Goal: Task Accomplishment & Management: Complete application form

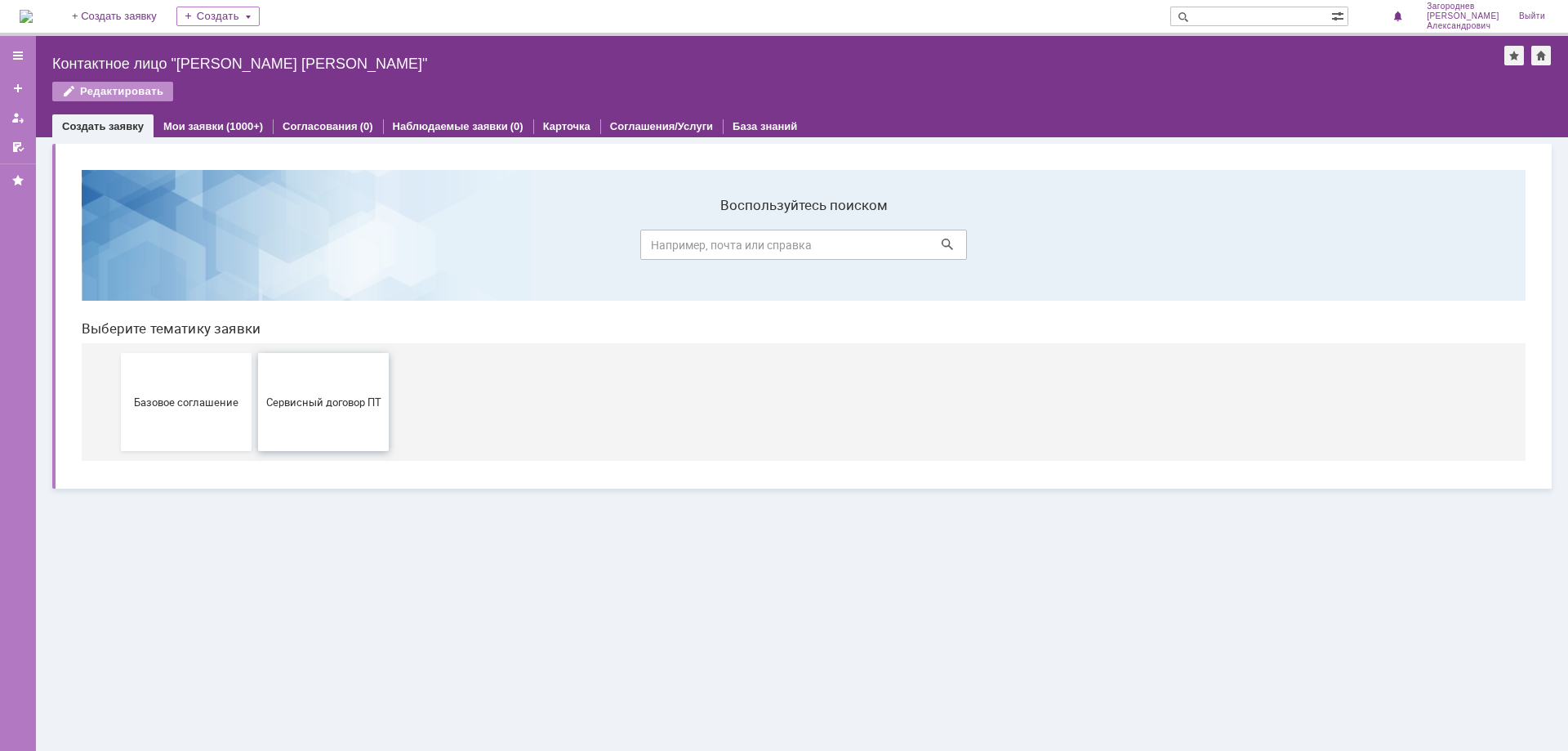
click at [312, 411] on button "Сервисный договор ПТ" at bounding box center [323, 402] width 130 height 98
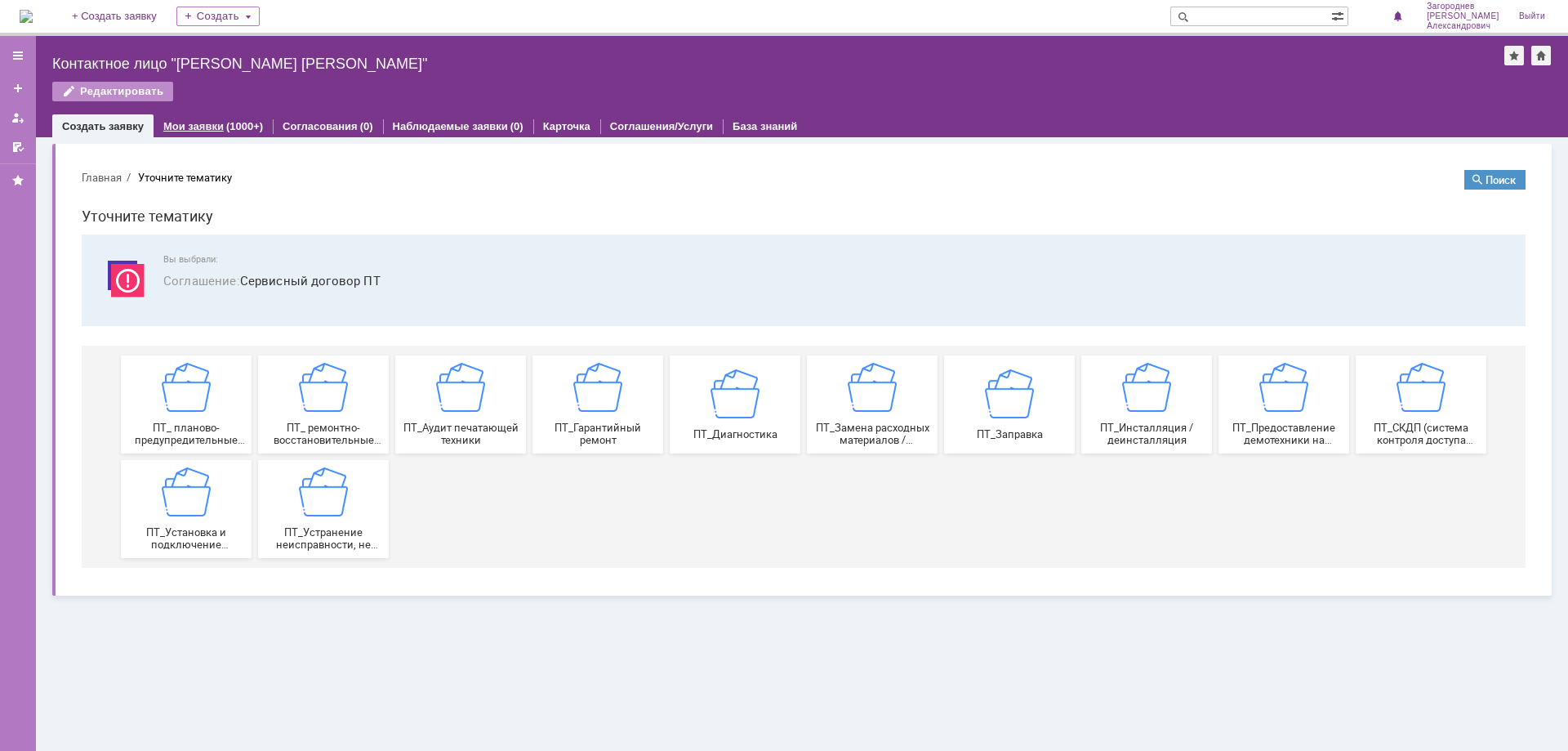
click at [221, 121] on div "Мои заявки (1000+)" at bounding box center [213, 126] width 100 height 11
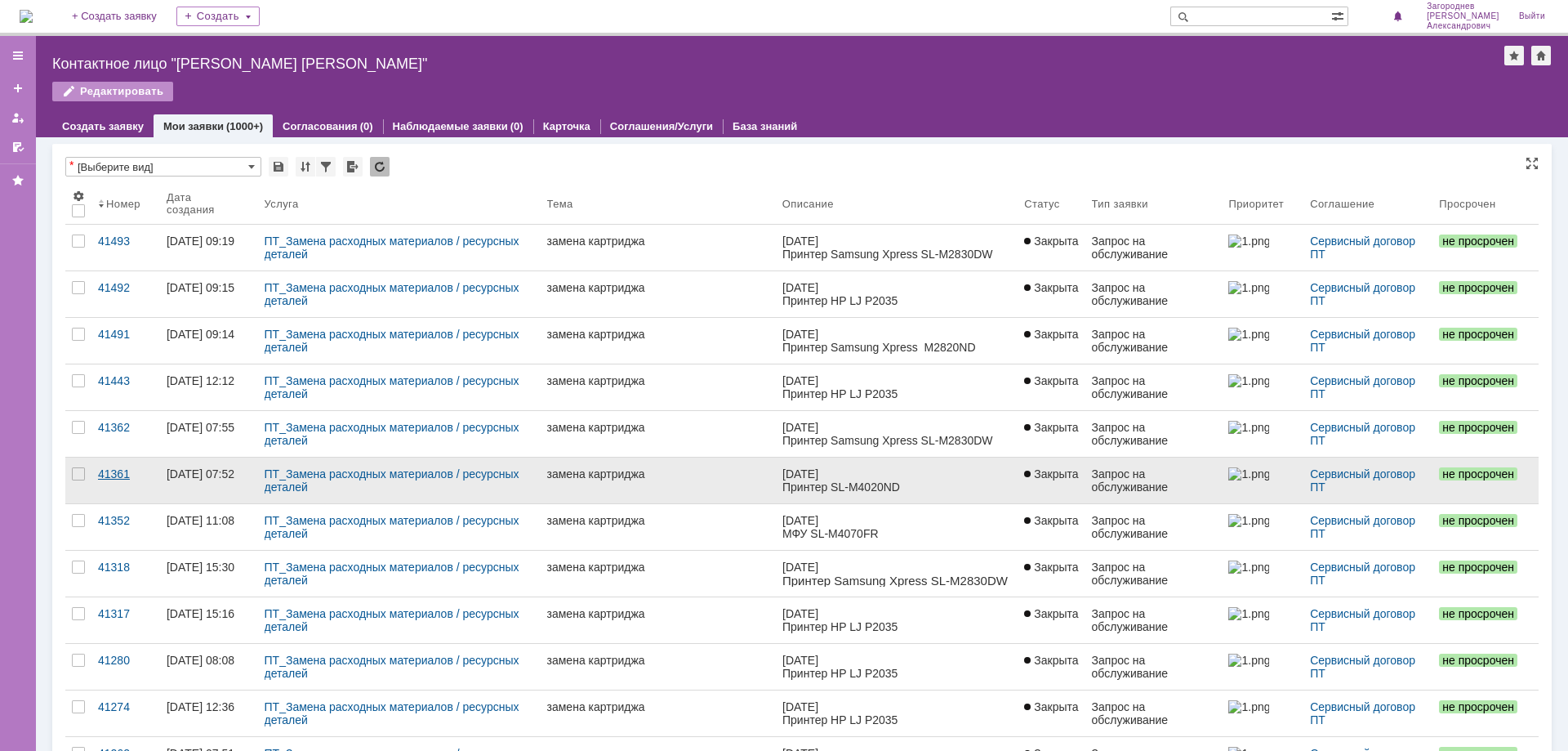
click at [104, 470] on div "41361" at bounding box center [126, 474] width 56 height 13
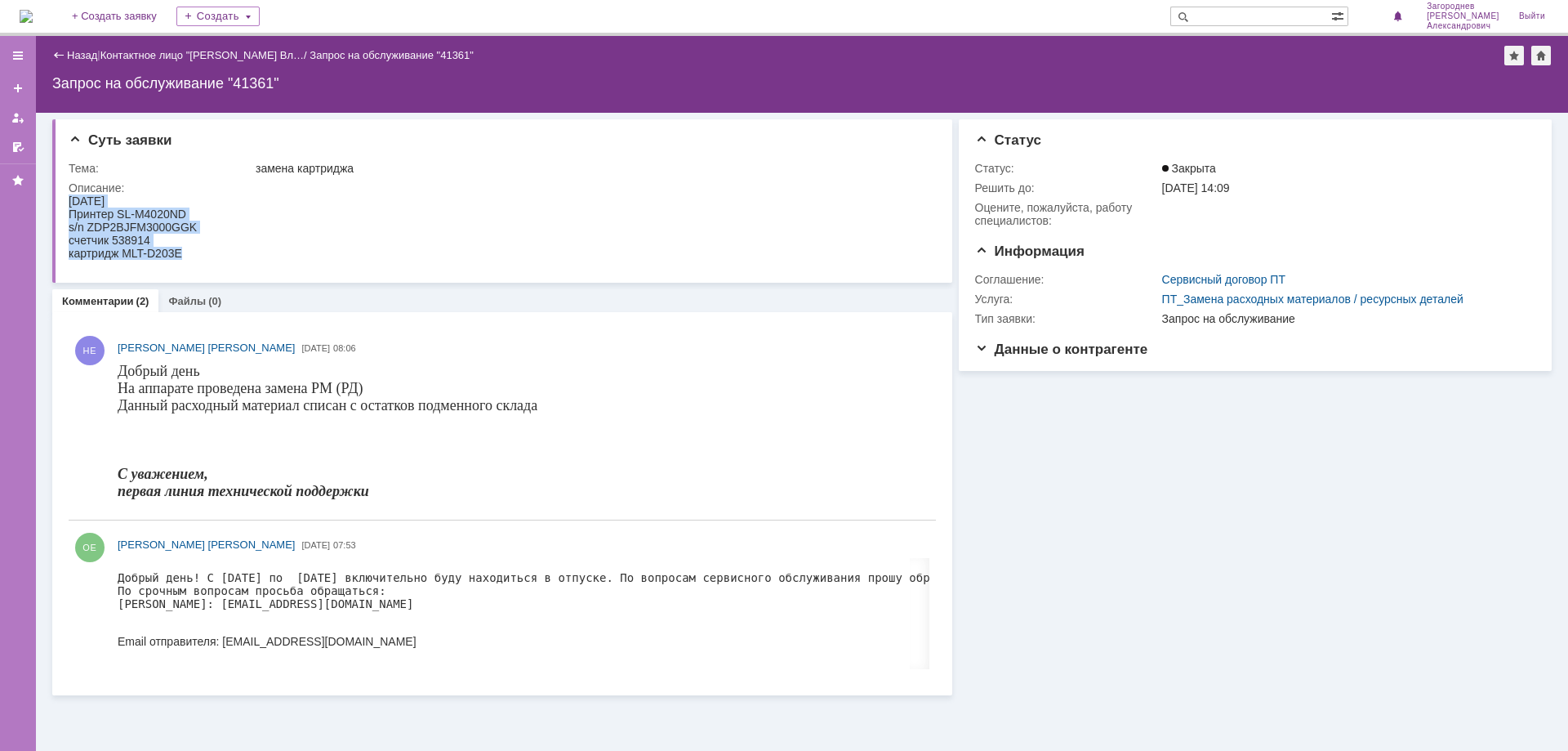
drag, startPoint x: 186, startPoint y: 254, endPoint x: 63, endPoint y: 190, distance: 138.7
click at [69, 195] on html "19.08.2025 Принтер SL-M4020ND s/n ZDP2BJFM3000GGK счетчик 538914 картридж MLT-D…" at bounding box center [500, 227] width 861 height 65
copy body "19.08.2025 Принтер SL-M4020ND s/n ZDP2BJFM3000GGK счетчик 538914 картридж MLT-D…"
click at [140, 9] on link "+ Создать заявку" at bounding box center [114, 16] width 105 height 33
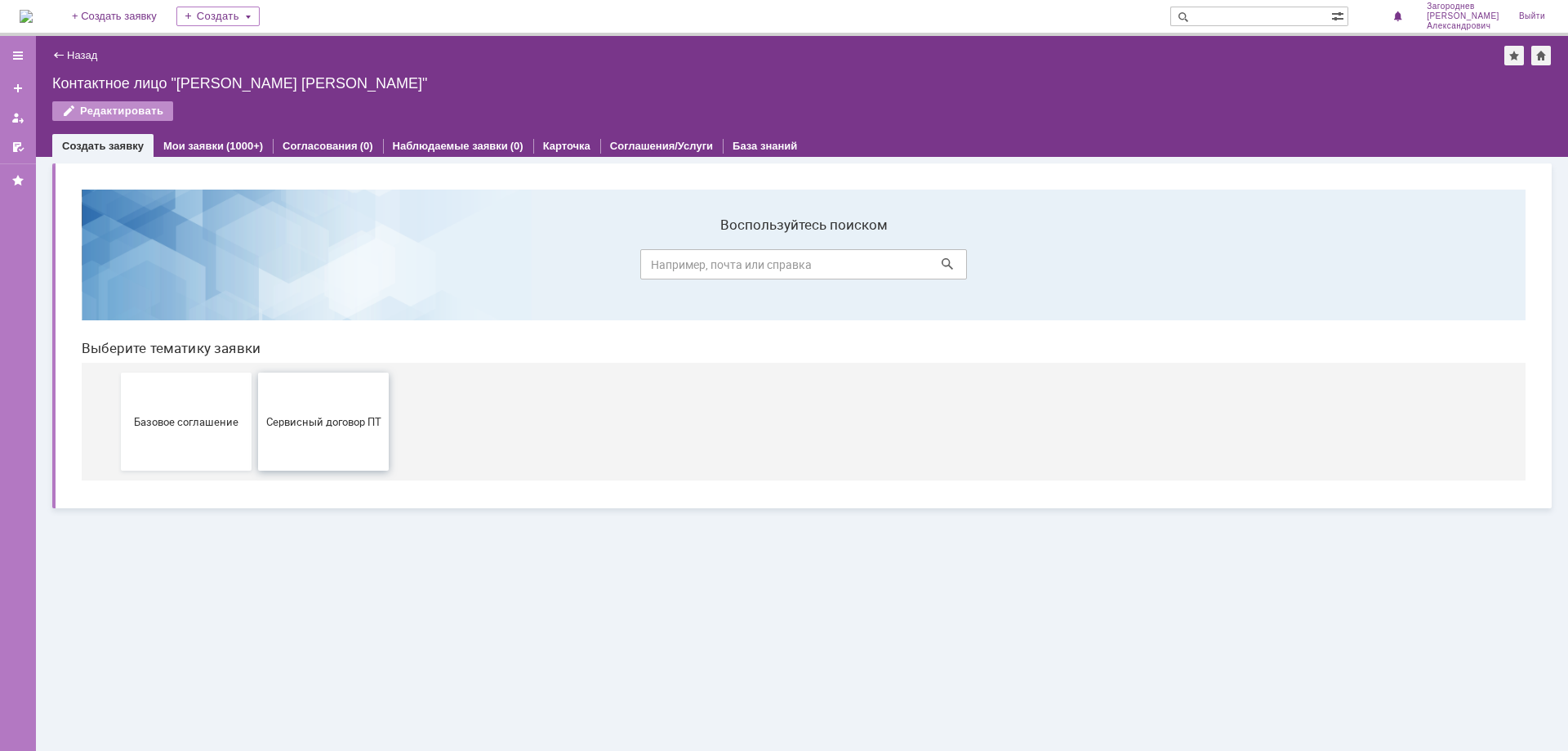
click at [339, 429] on button "Сервисный договор ПТ" at bounding box center [323, 421] width 130 height 98
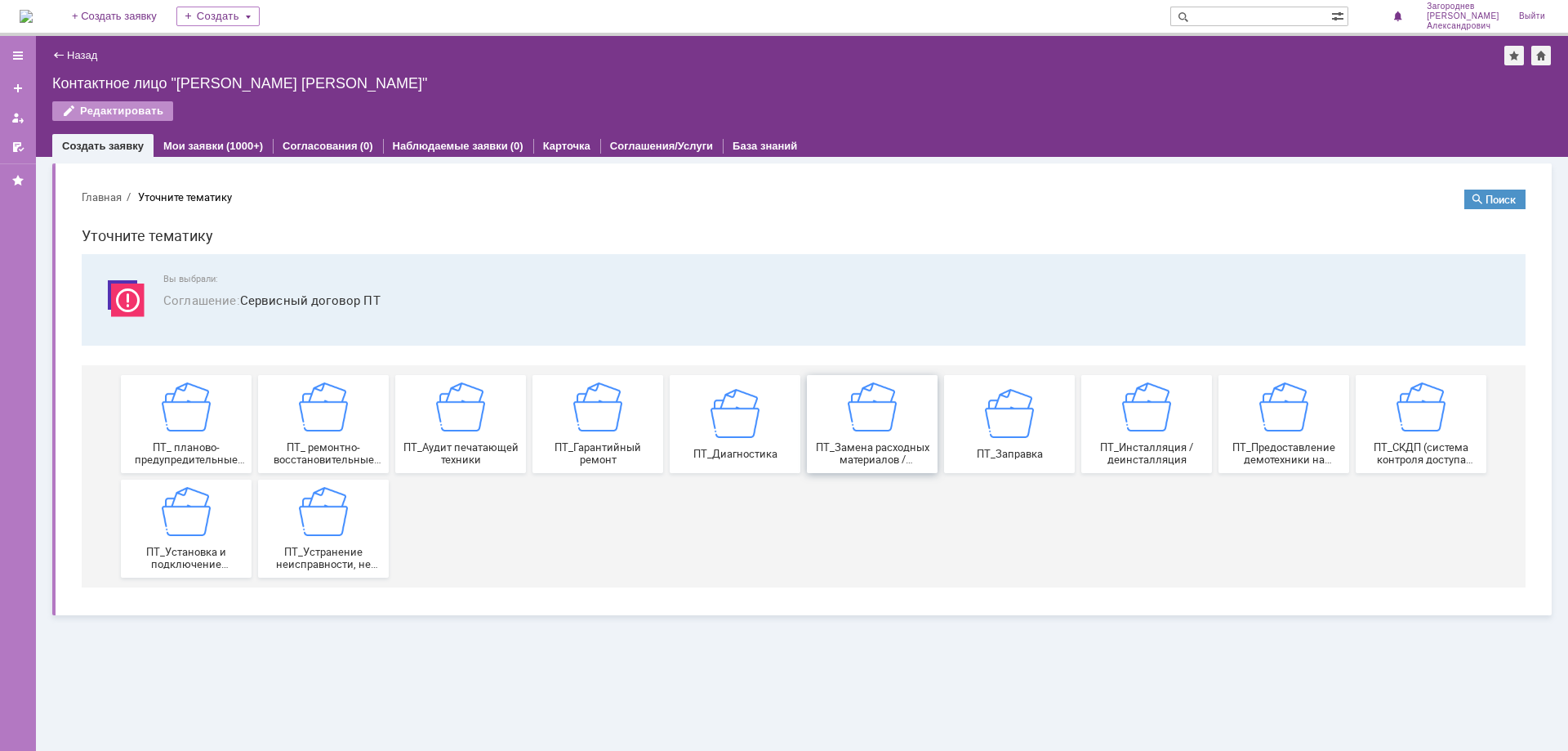
click at [890, 430] on img at bounding box center [872, 407] width 49 height 49
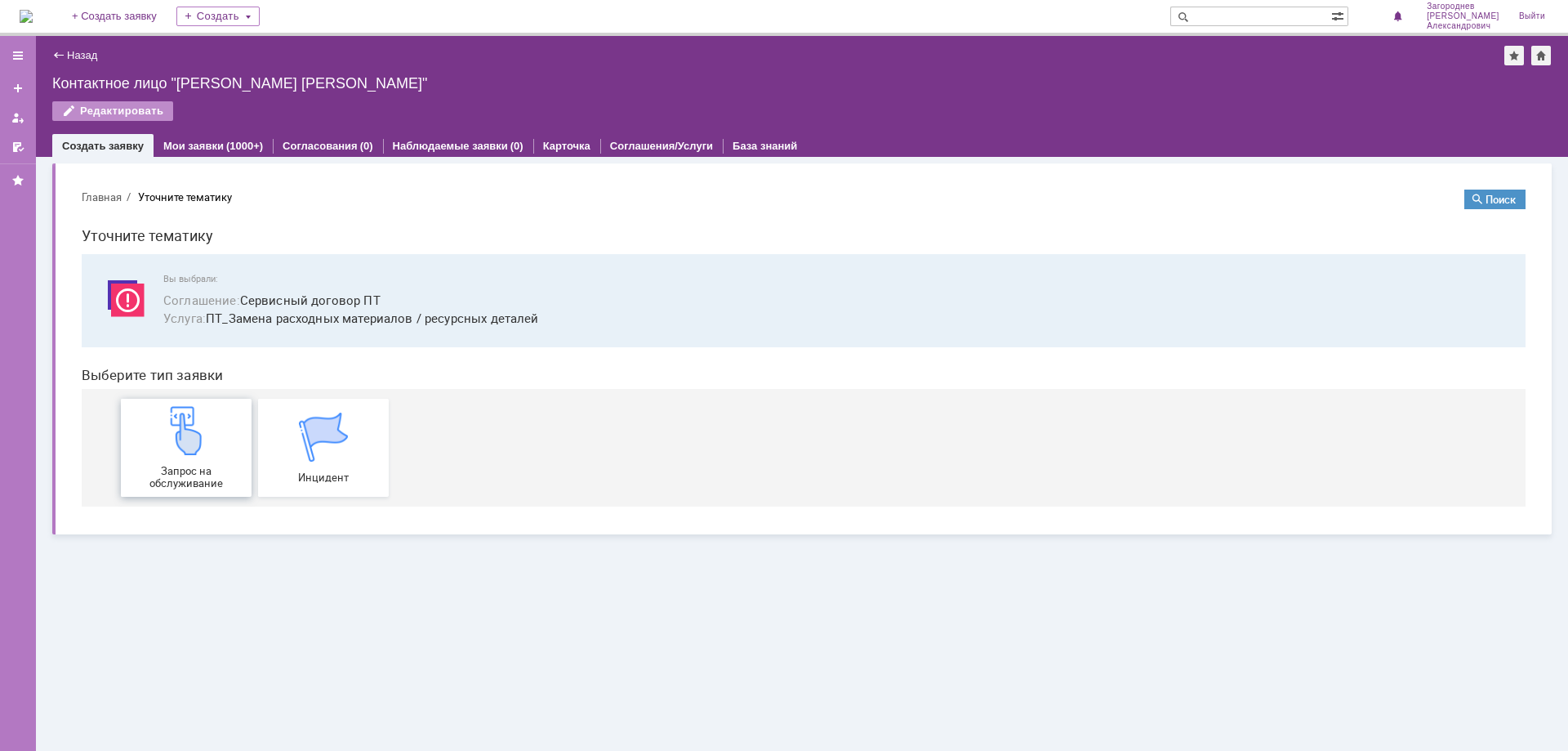
click at [175, 458] on div "Запрос на обслуживание" at bounding box center [186, 447] width 121 height 83
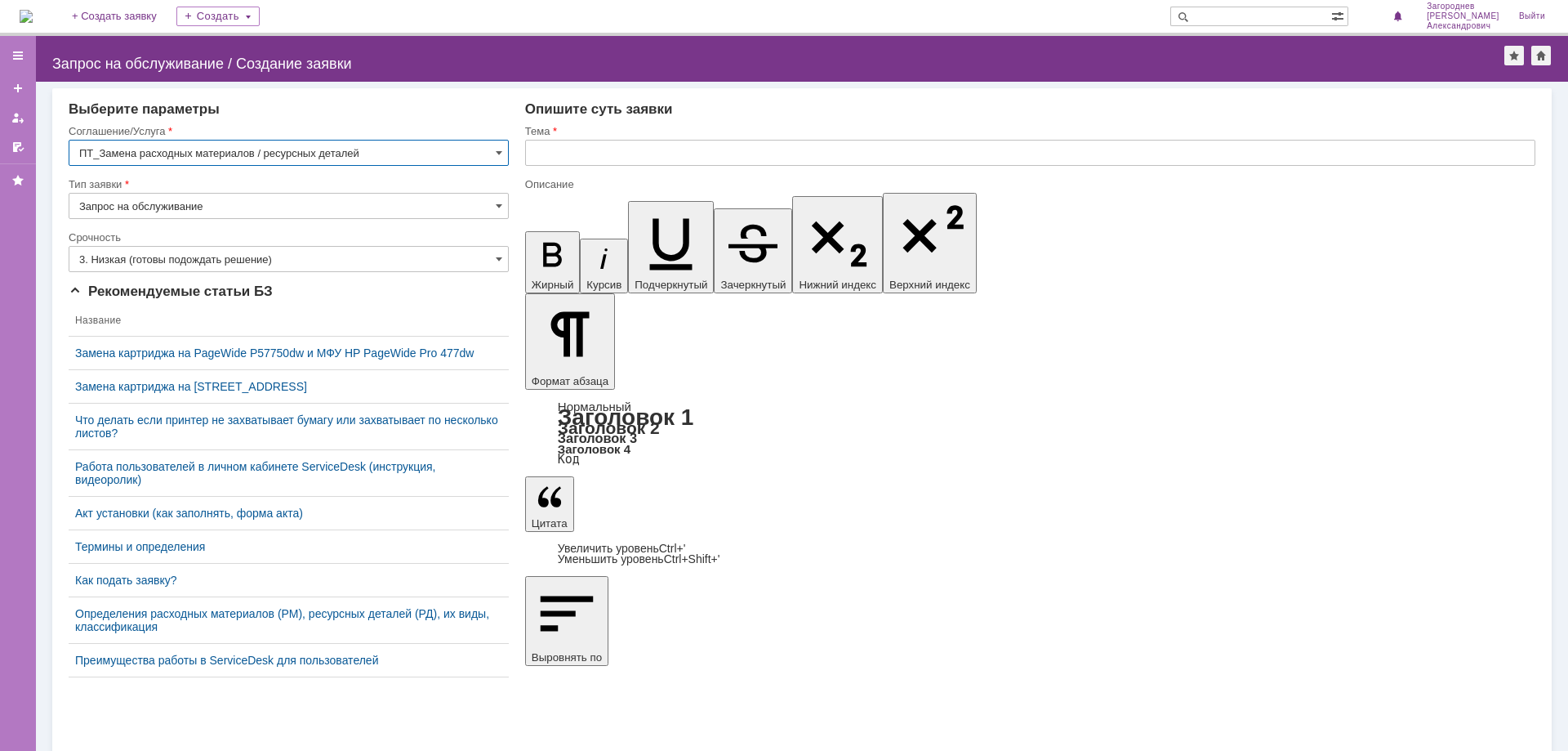
click at [600, 146] on input "text" at bounding box center [1030, 153] width 1010 height 26
type input "замена картриджа"
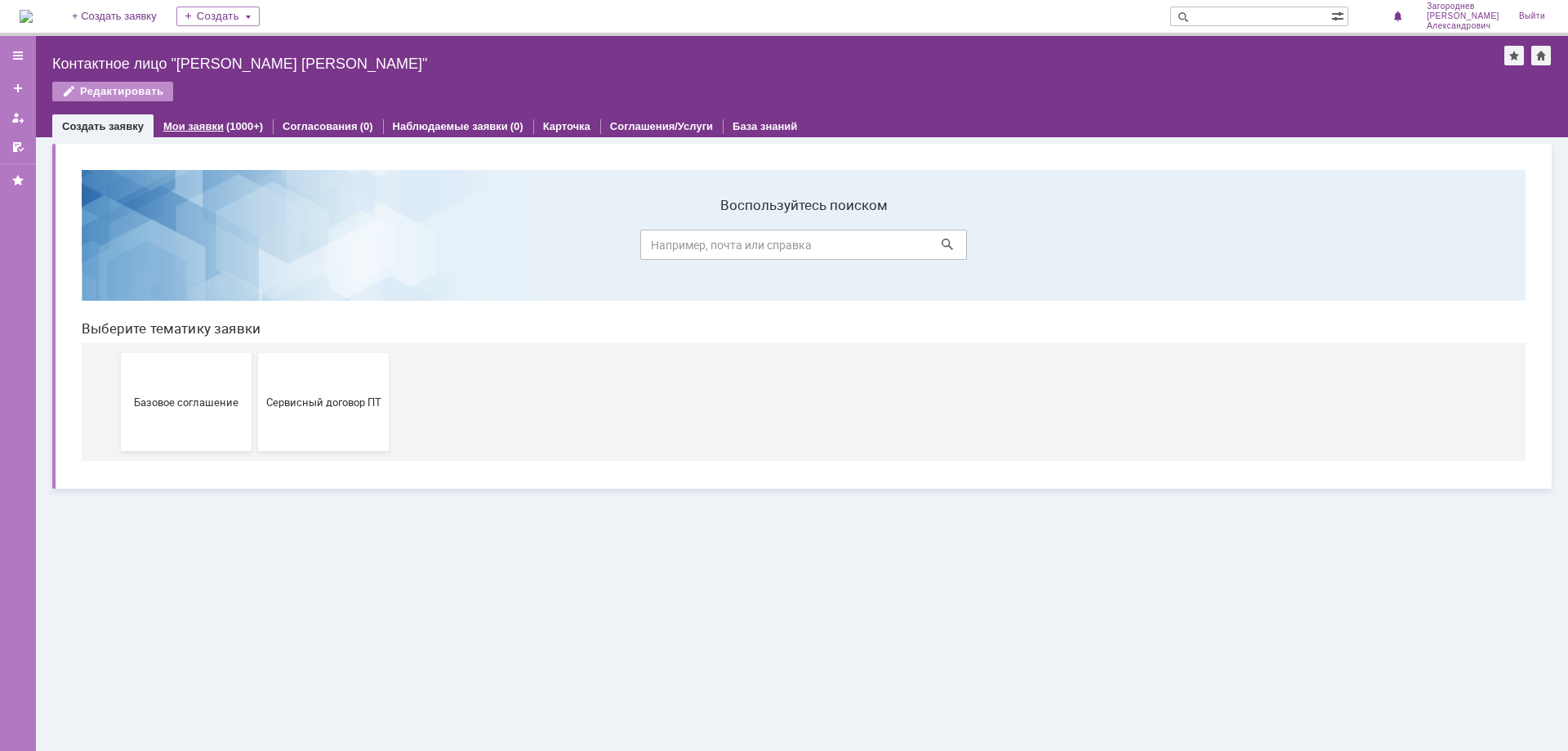
click at [183, 128] on link "Мои заявки" at bounding box center [193, 126] width 60 height 12
